Goal: Complete application form: Complete application form

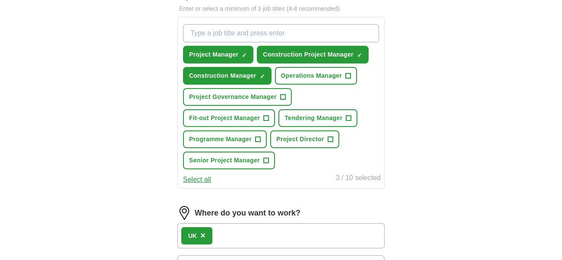
scroll to position [304, 0]
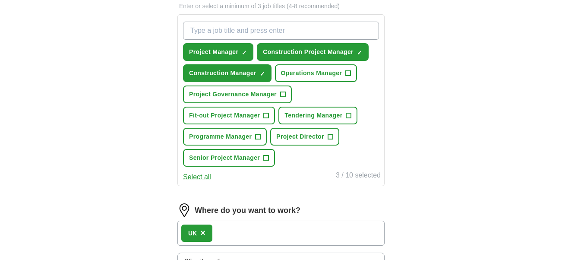
click at [285, 95] on span "+" at bounding box center [282, 94] width 5 height 7
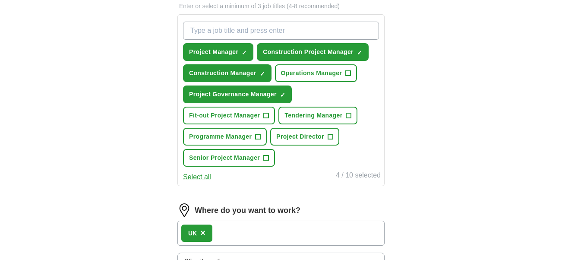
click at [269, 114] on span "+" at bounding box center [266, 115] width 5 height 7
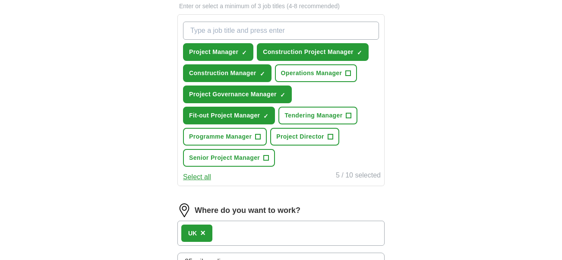
click at [260, 138] on span "+" at bounding box center [258, 136] width 5 height 7
click at [266, 158] on span "+" at bounding box center [266, 158] width 5 height 7
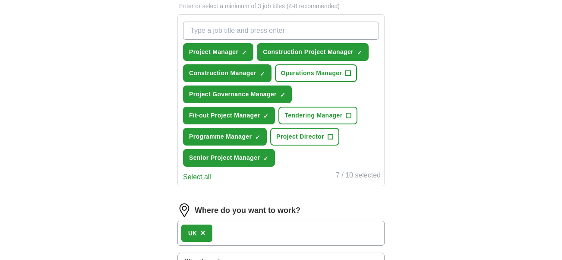
click at [349, 73] on span "+" at bounding box center [348, 73] width 5 height 7
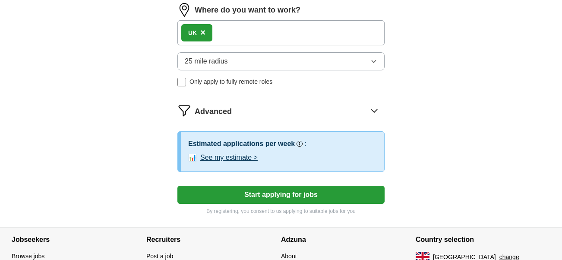
scroll to position [504, 0]
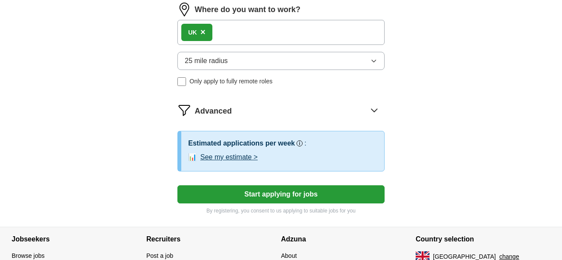
click at [292, 198] on button "Start applying for jobs" at bounding box center [280, 194] width 207 height 18
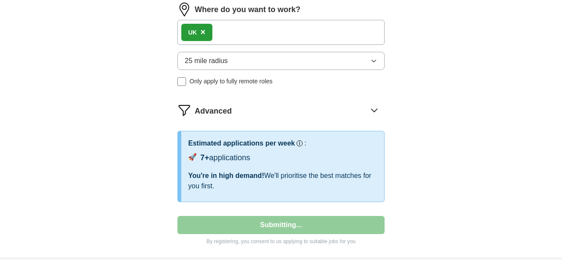
select select "**"
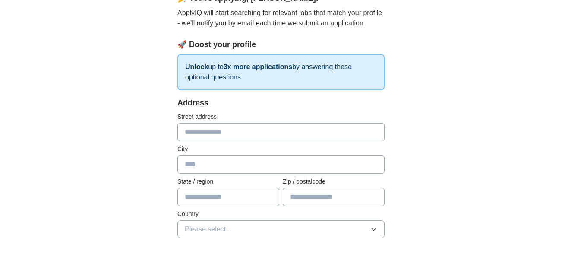
scroll to position [90, 0]
type input "**********"
type input "*"
type input "******"
type input "*****"
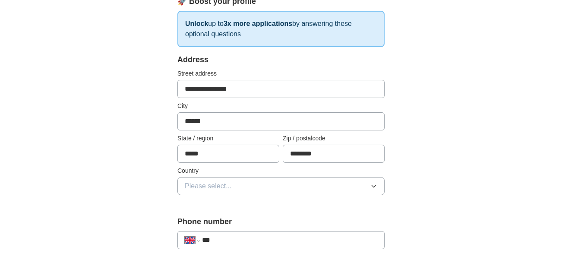
scroll to position [166, 0]
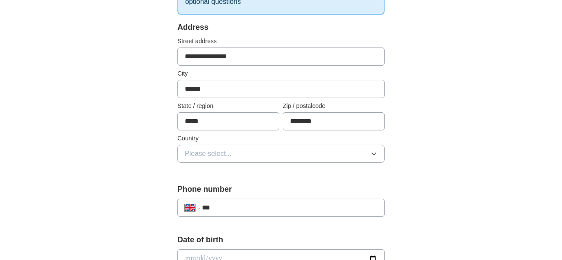
type input "********"
click at [302, 156] on button "Please select..." at bounding box center [280, 154] width 207 height 18
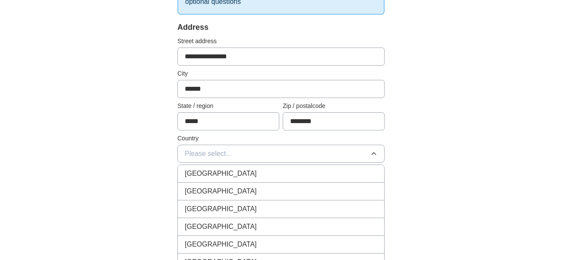
click at [290, 173] on div "[GEOGRAPHIC_DATA]" at bounding box center [281, 173] width 193 height 10
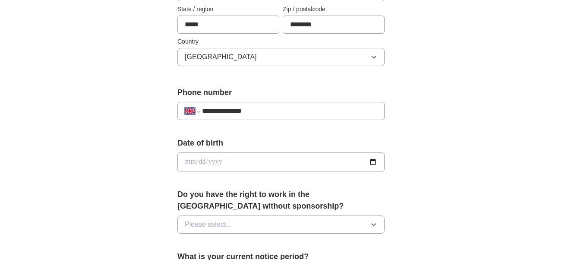
scroll to position [270, 0]
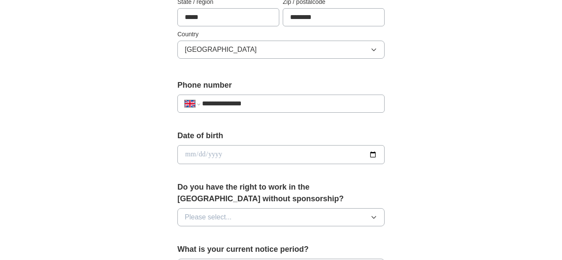
type input "**********"
click at [274, 154] on input "date" at bounding box center [280, 154] width 207 height 19
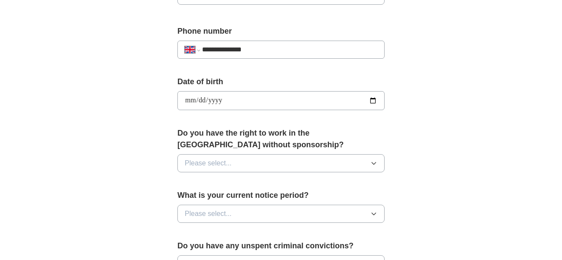
scroll to position [324, 0]
type input "**********"
click at [302, 166] on button "Please select..." at bounding box center [280, 163] width 207 height 18
click at [297, 200] on div "No" at bounding box center [281, 201] width 193 height 10
click at [305, 214] on button "Please select..." at bounding box center [280, 214] width 207 height 18
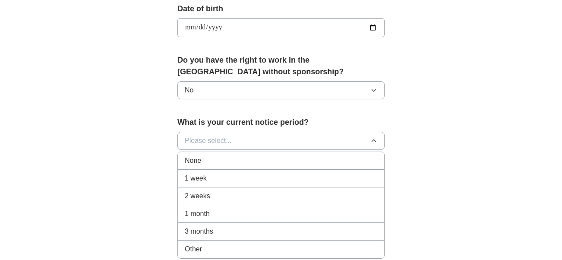
scroll to position [399, 0]
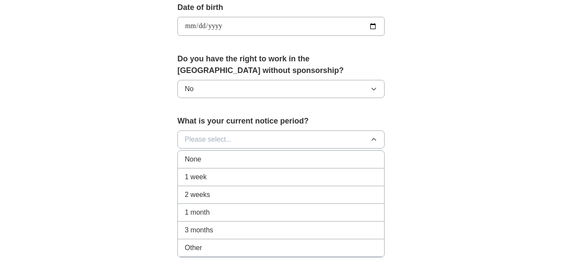
click at [282, 212] on div "1 month" at bounding box center [281, 212] width 193 height 10
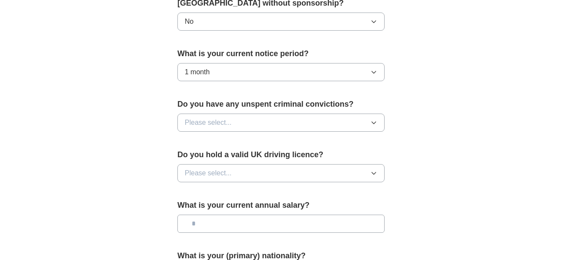
scroll to position [478, 0]
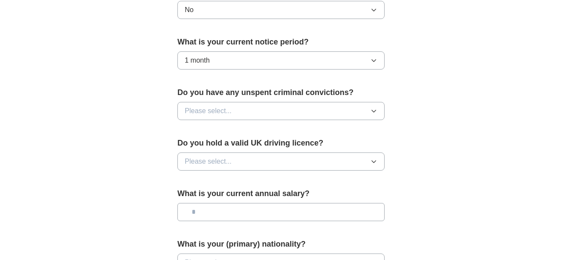
click at [263, 112] on button "Please select..." at bounding box center [280, 111] width 207 height 18
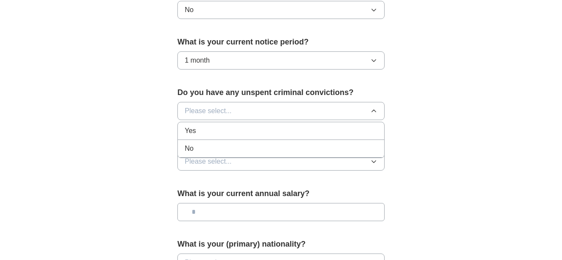
click at [245, 146] on div "No" at bounding box center [281, 148] width 193 height 10
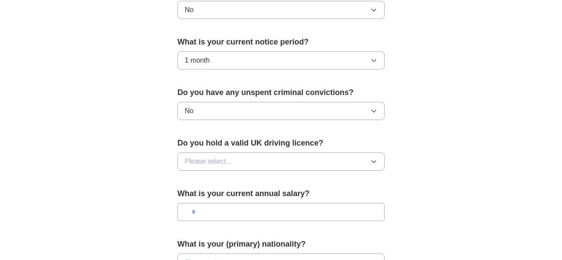
click at [246, 161] on button "Please select..." at bounding box center [280, 161] width 207 height 18
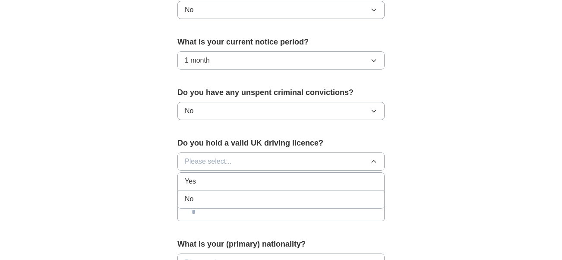
click at [242, 186] on div "Yes" at bounding box center [281, 181] width 193 height 10
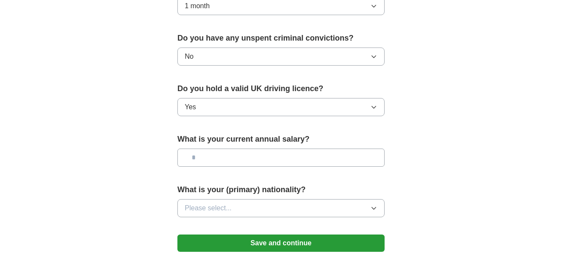
scroll to position [535, 0]
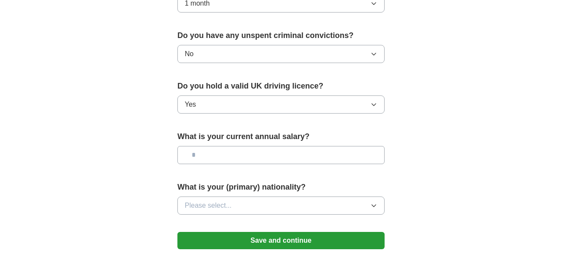
click at [251, 155] on input "text" at bounding box center [280, 155] width 207 height 18
click at [274, 207] on button "Please select..." at bounding box center [280, 205] width 207 height 18
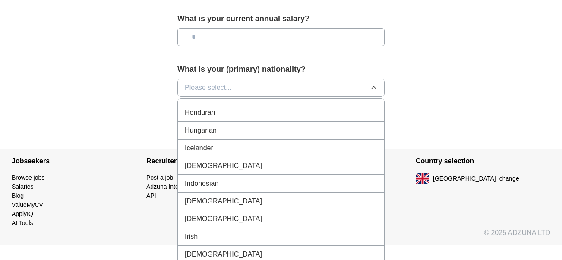
scroll to position [1362, 0]
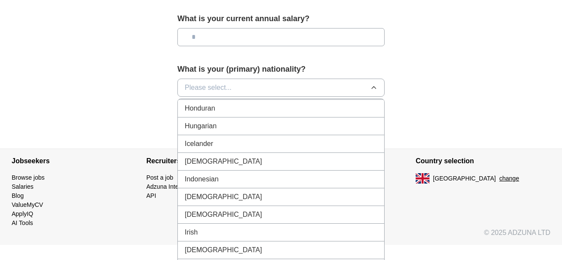
click at [250, 171] on li "[DEMOGRAPHIC_DATA]" at bounding box center [281, 162] width 206 height 18
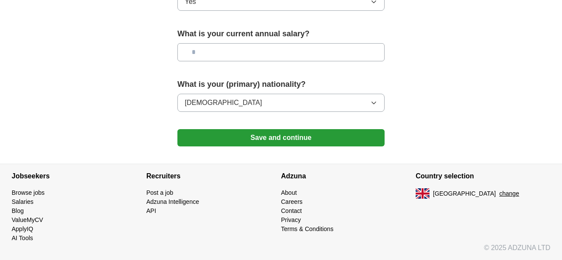
click at [288, 136] on button "Save and continue" at bounding box center [280, 137] width 207 height 17
click at [279, 136] on button "Save and continue" at bounding box center [280, 137] width 207 height 17
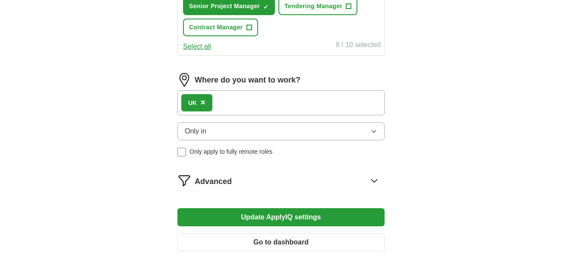
scroll to position [439, 0]
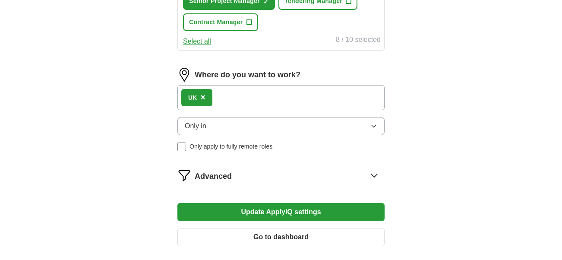
click at [301, 98] on div "UK ×" at bounding box center [280, 97] width 207 height 25
click at [300, 129] on button "Only in" at bounding box center [280, 126] width 207 height 18
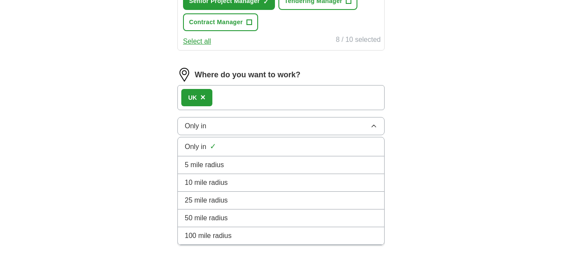
click at [266, 239] on div "100 mile radius" at bounding box center [281, 236] width 193 height 10
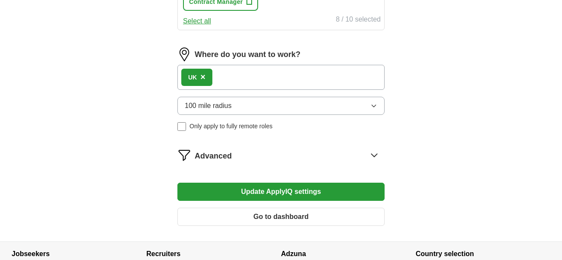
scroll to position [469, 0]
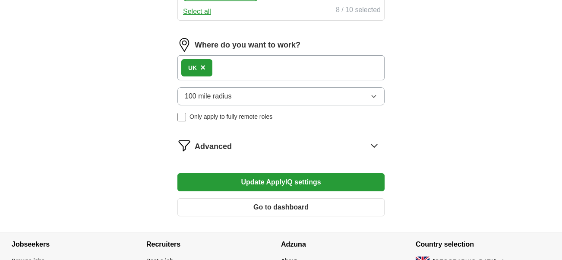
click at [375, 145] on icon at bounding box center [374, 146] width 14 height 14
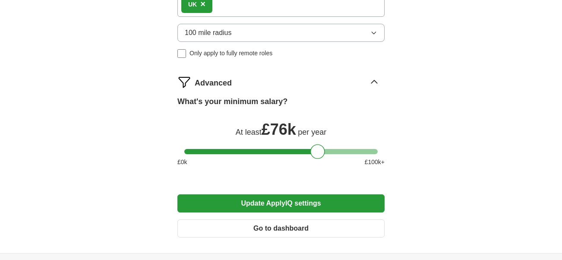
scroll to position [532, 0]
drag, startPoint x: 317, startPoint y: 149, endPoint x: 263, endPoint y: 150, distance: 54.0
click at [263, 150] on div at bounding box center [264, 151] width 15 height 15
click at [291, 202] on button "Update ApplyIQ settings" at bounding box center [280, 203] width 207 height 18
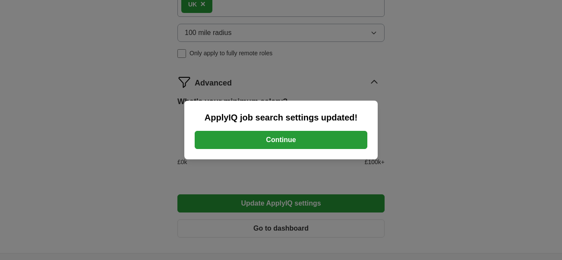
click at [278, 146] on button "Continue" at bounding box center [281, 140] width 173 height 18
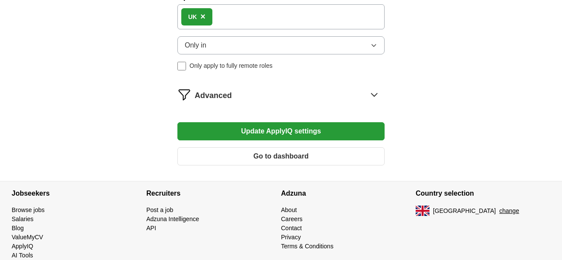
scroll to position [411, 0]
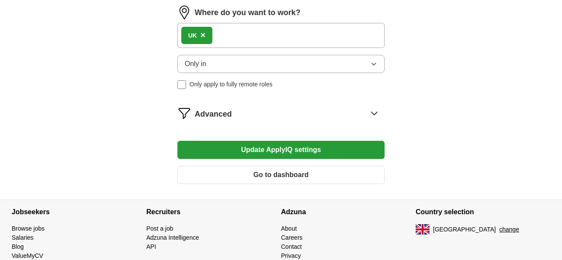
click at [351, 65] on button "Only in" at bounding box center [280, 64] width 207 height 18
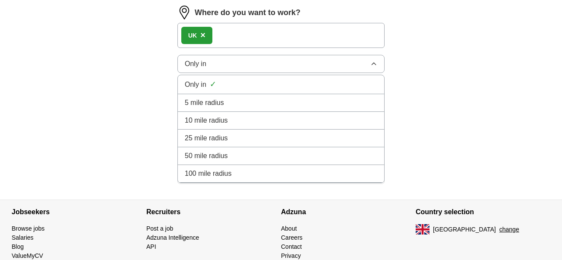
click at [271, 166] on li "100 mile radius" at bounding box center [281, 174] width 206 height 18
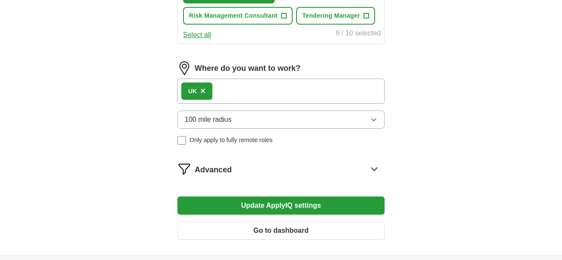
scroll to position [446, 0]
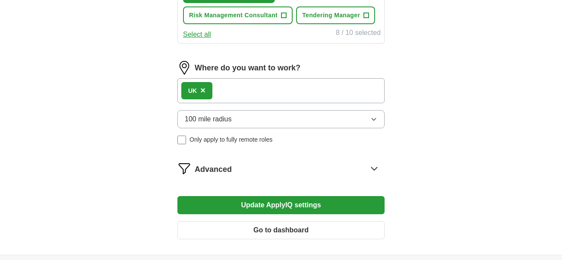
click at [301, 204] on button "Update ApplyIQ settings" at bounding box center [280, 205] width 207 height 18
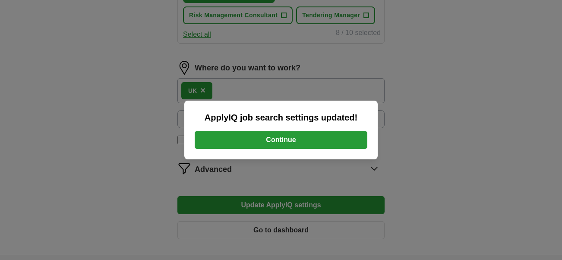
click at [275, 143] on button "Continue" at bounding box center [281, 140] width 173 height 18
